Goal: Information Seeking & Learning: Learn about a topic

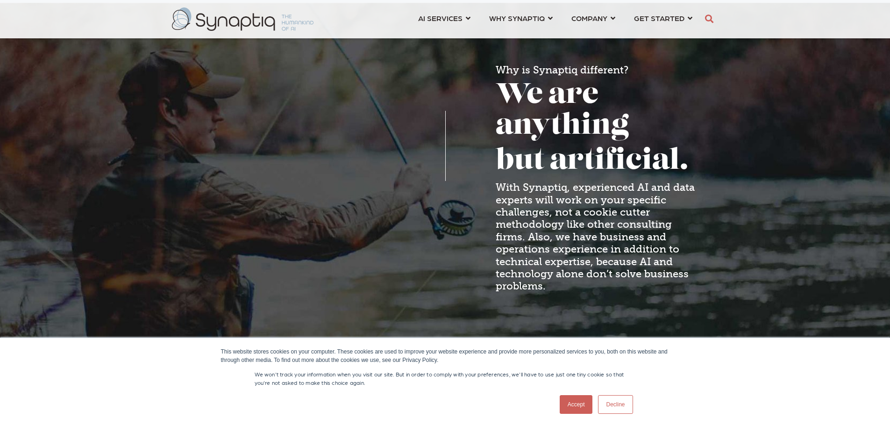
scroll to position [748, 0]
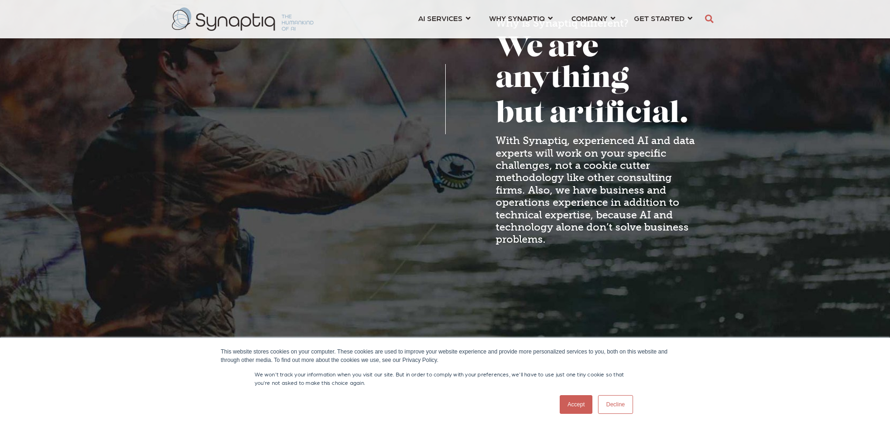
drag, startPoint x: 579, startPoint y: 405, endPoint x: 584, endPoint y: 400, distance: 6.6
click at [578, 405] on link "Accept" at bounding box center [576, 404] width 33 height 19
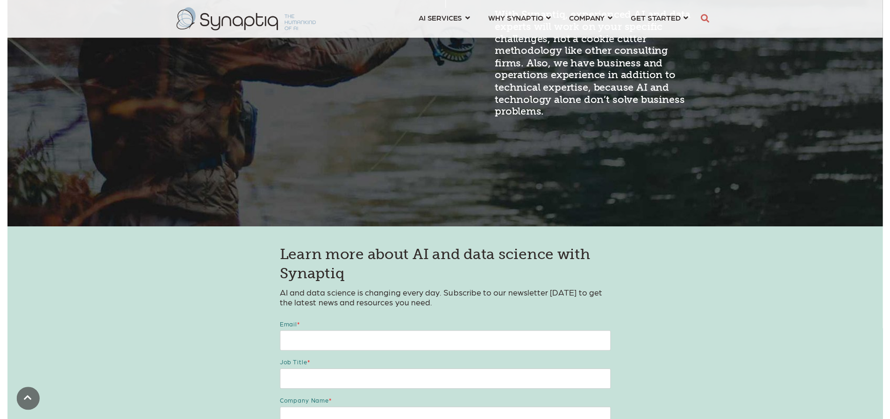
scroll to position [934, 0]
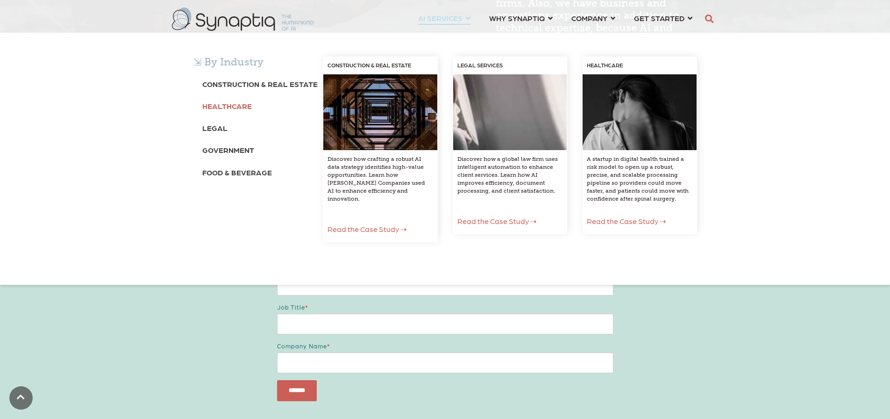
click at [247, 102] on b "Healthcare" at bounding box center [227, 105] width 50 height 9
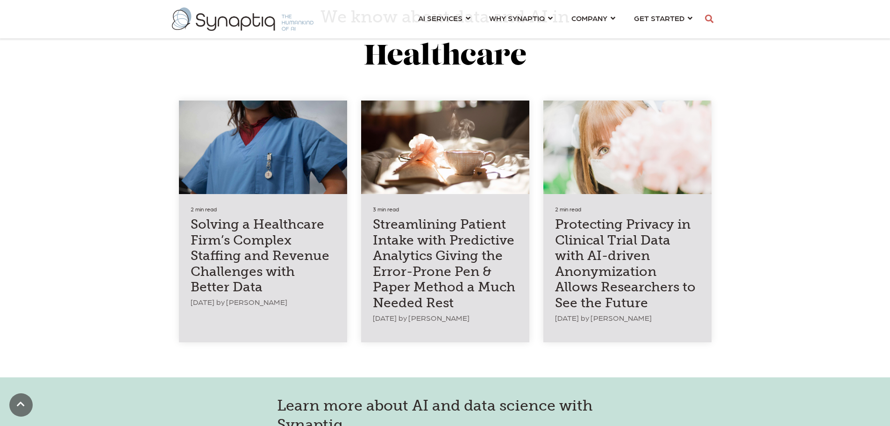
scroll to position [2196, 0]
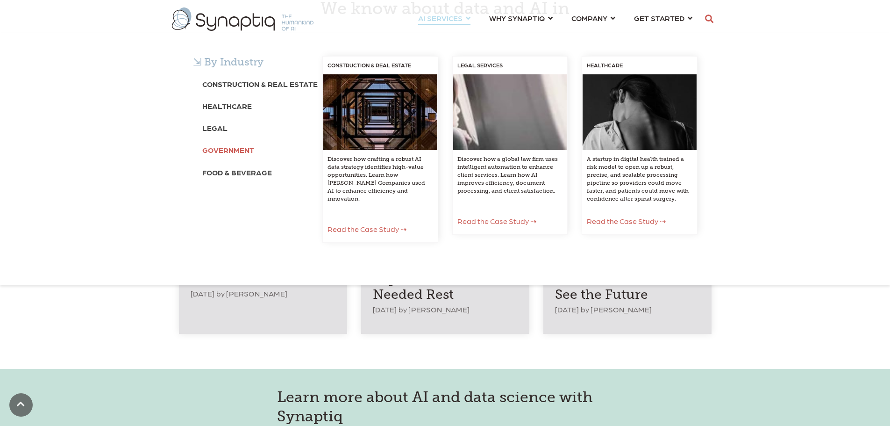
click at [224, 149] on b "Government" at bounding box center [228, 149] width 52 height 9
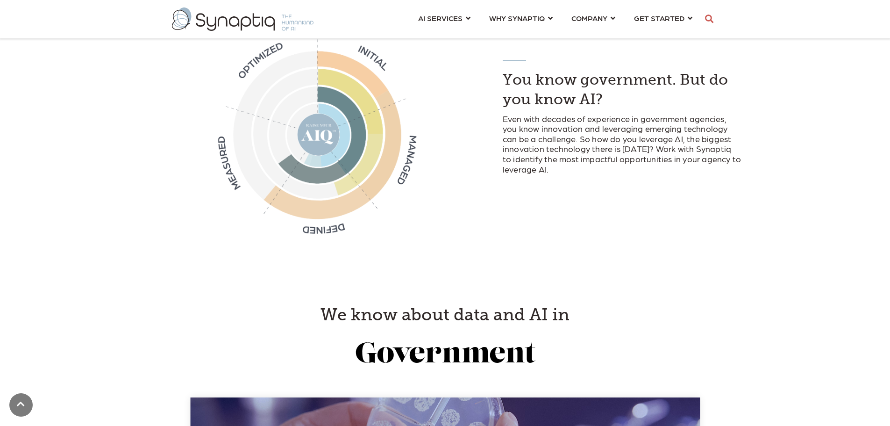
scroll to position [981, 0]
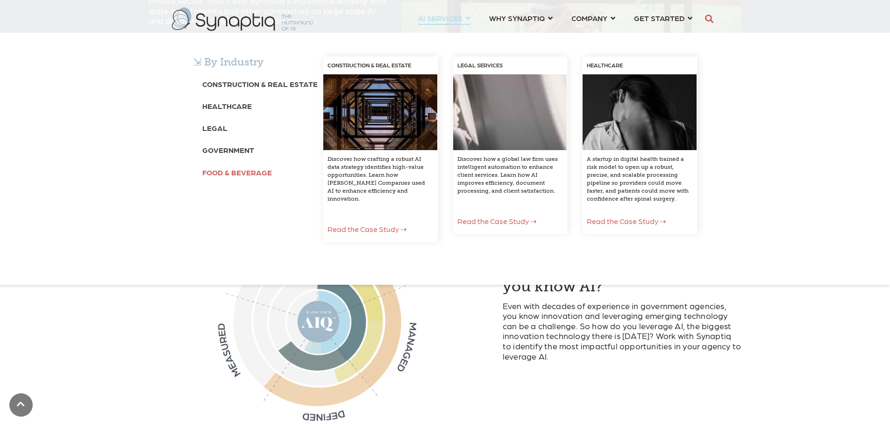
click at [243, 175] on b "Food & Beverage" at bounding box center [237, 172] width 70 height 9
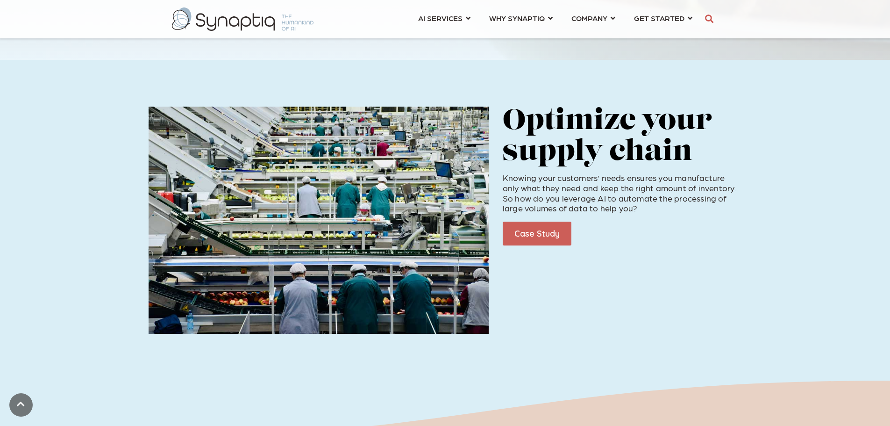
scroll to position [187, 0]
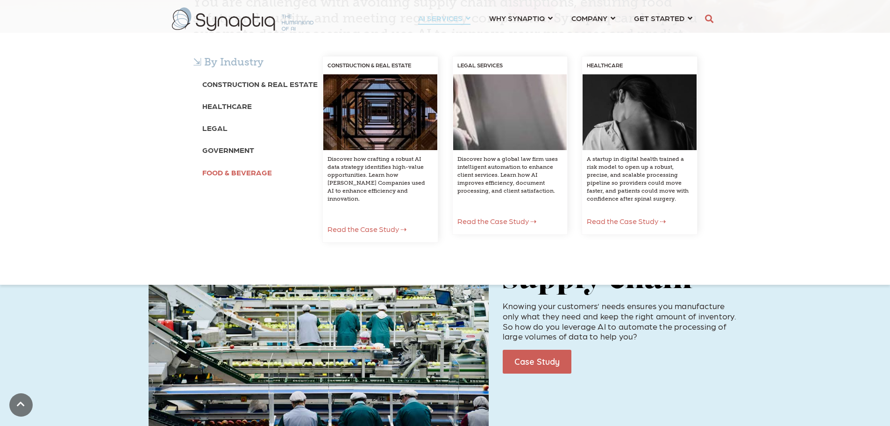
click at [232, 168] on b "Food & Beverage" at bounding box center [237, 172] width 70 height 9
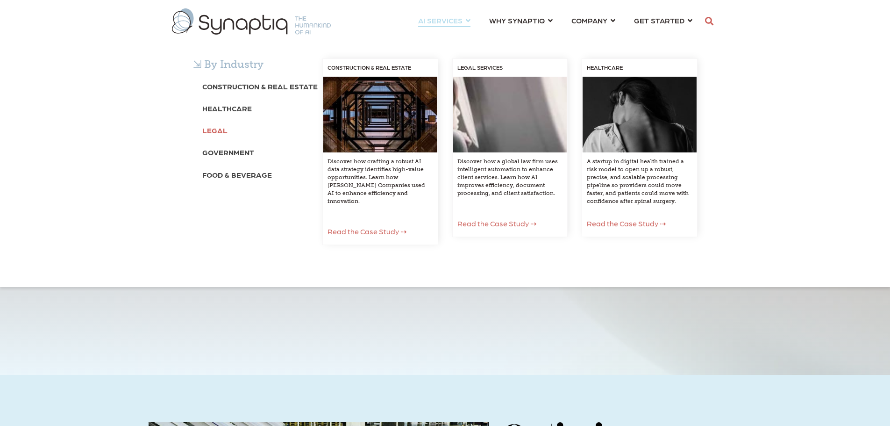
click at [220, 129] on b "Legal" at bounding box center [214, 130] width 25 height 9
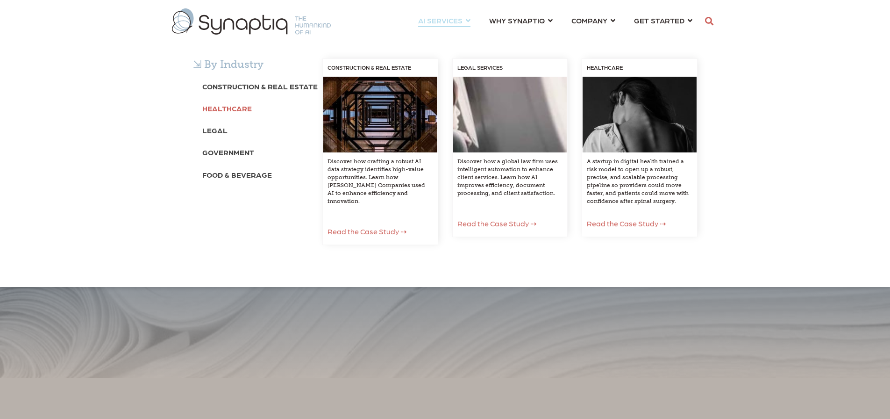
click at [232, 107] on b "Healthcare" at bounding box center [227, 108] width 50 height 9
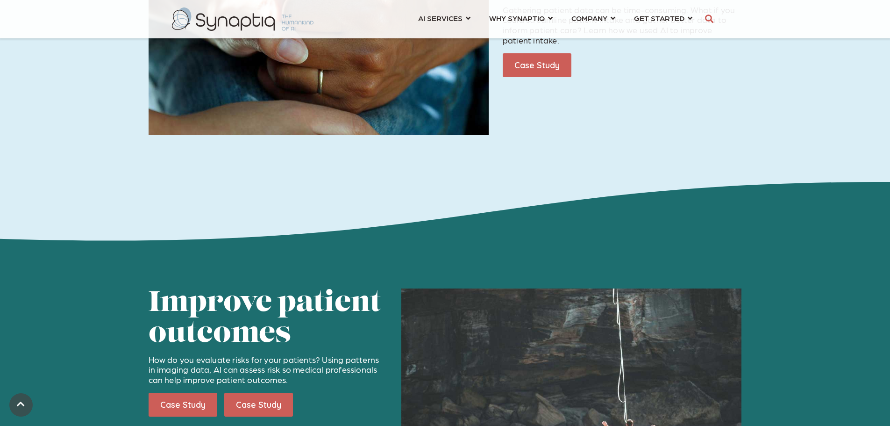
scroll to position [607, 0]
